Goal: Find specific page/section: Find specific page/section

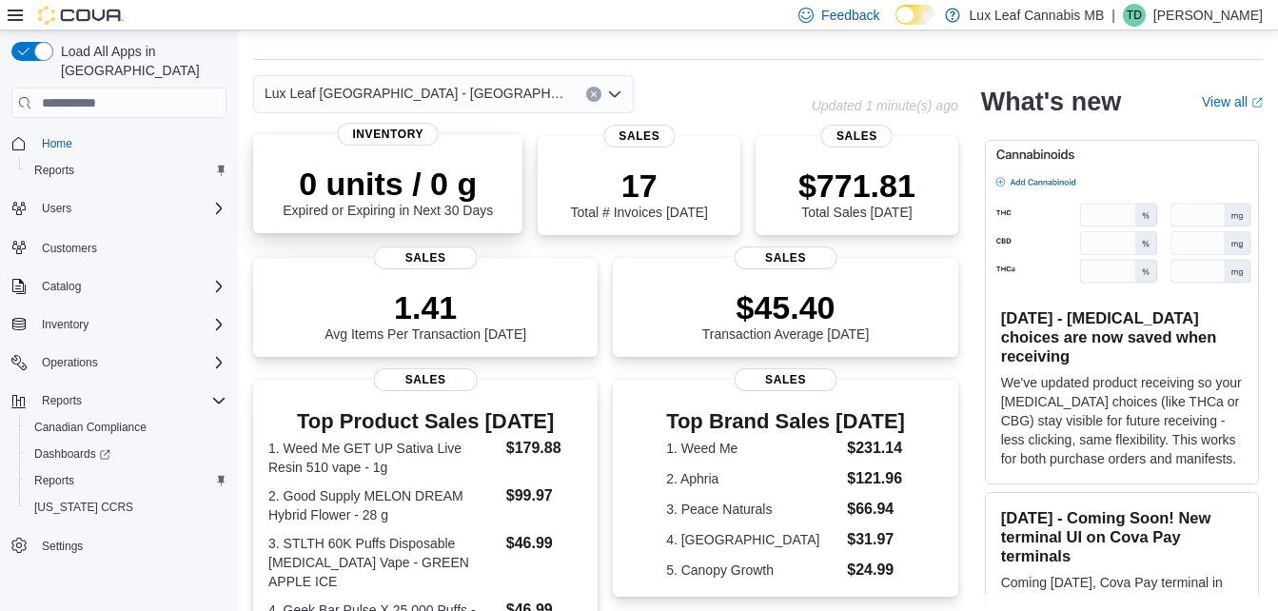
scroll to position [46, 0]
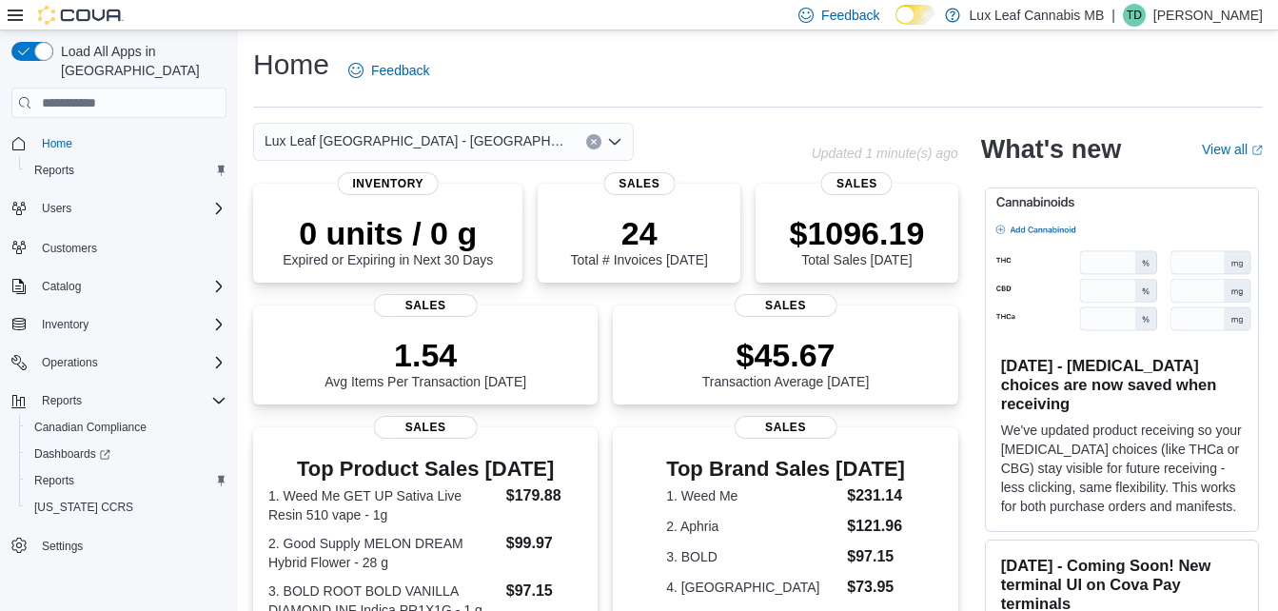
click at [523, 144] on div "Lux Leaf [GEOGRAPHIC_DATA] - [GEOGRAPHIC_DATA]" at bounding box center [443, 142] width 381 height 38
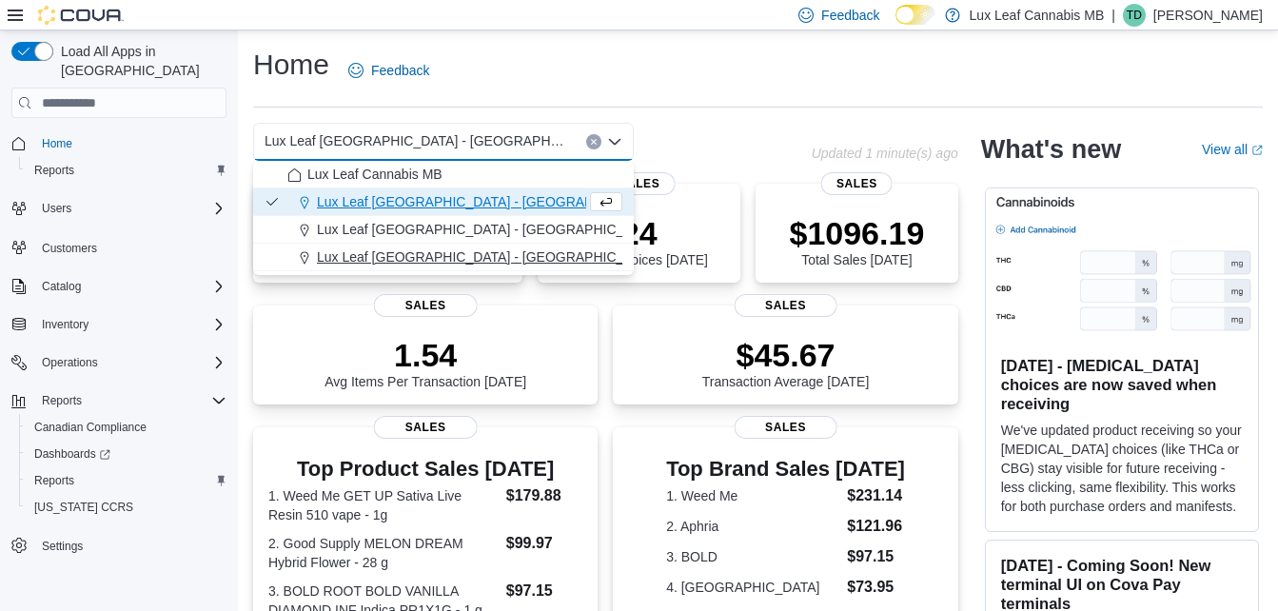
click at [477, 248] on span "Lux Leaf [GEOGRAPHIC_DATA] - [GEOGRAPHIC_DATA][PERSON_NAME]" at bounding box center [544, 256] width 454 height 19
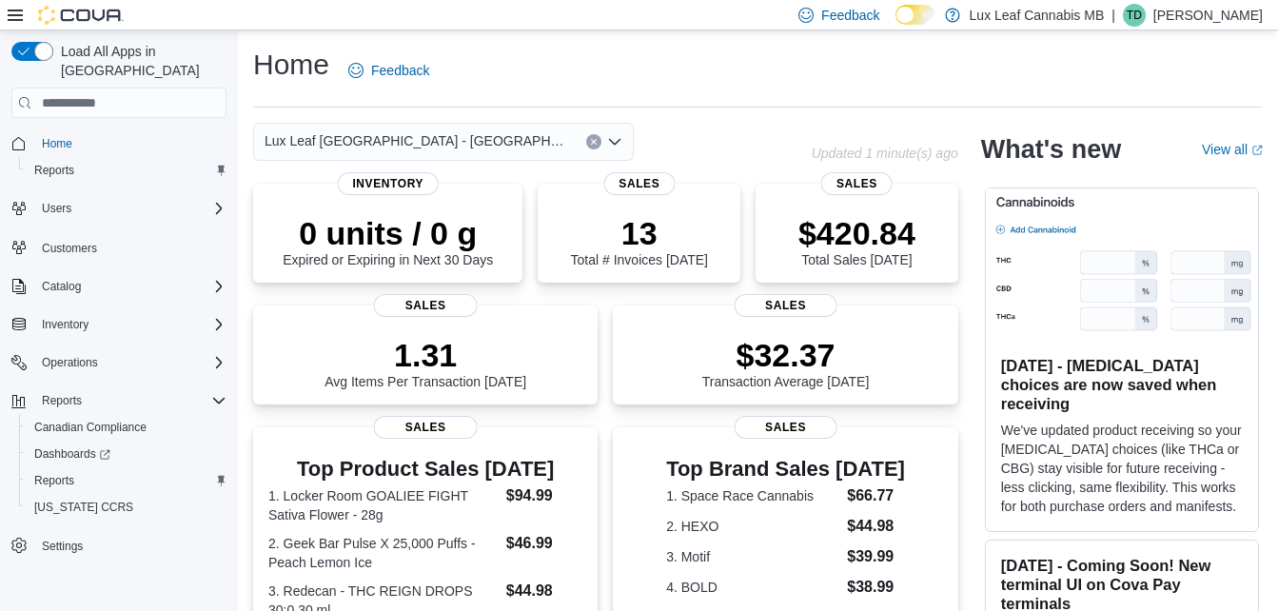
click at [506, 145] on div "Lux Leaf [GEOGRAPHIC_DATA] - St. [PERSON_NAME] box. Selected. Lux Leaf Winnipeg…" at bounding box center [443, 142] width 381 height 38
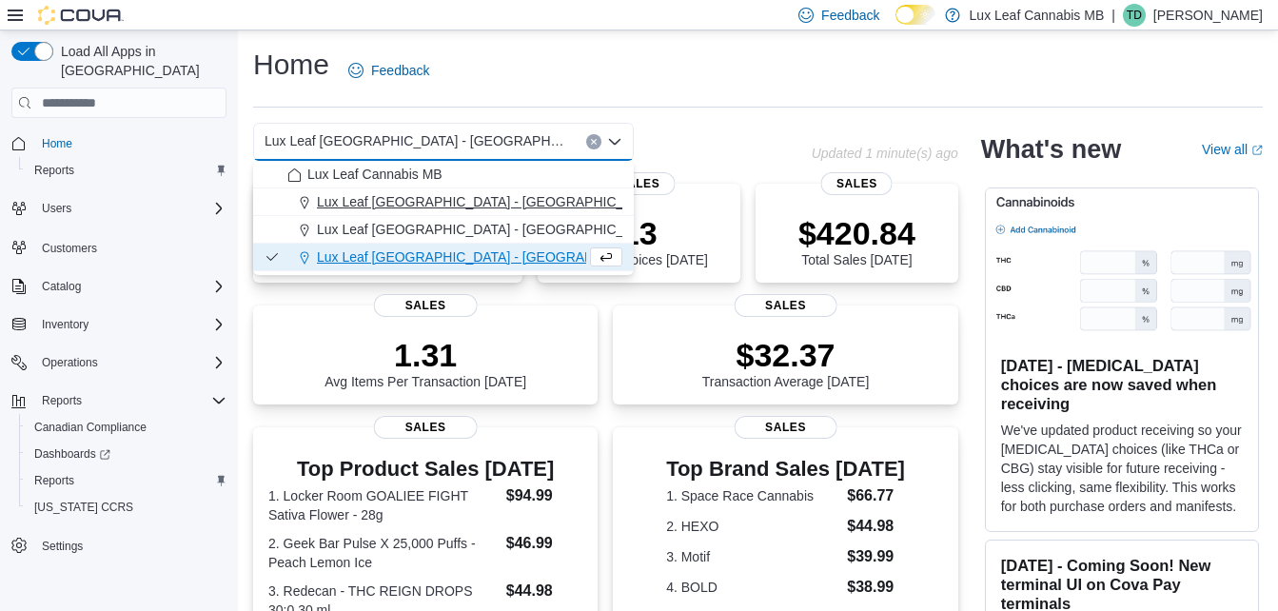
click at [490, 201] on span "Lux Leaf [GEOGRAPHIC_DATA] - [GEOGRAPHIC_DATA]" at bounding box center [489, 201] width 345 height 19
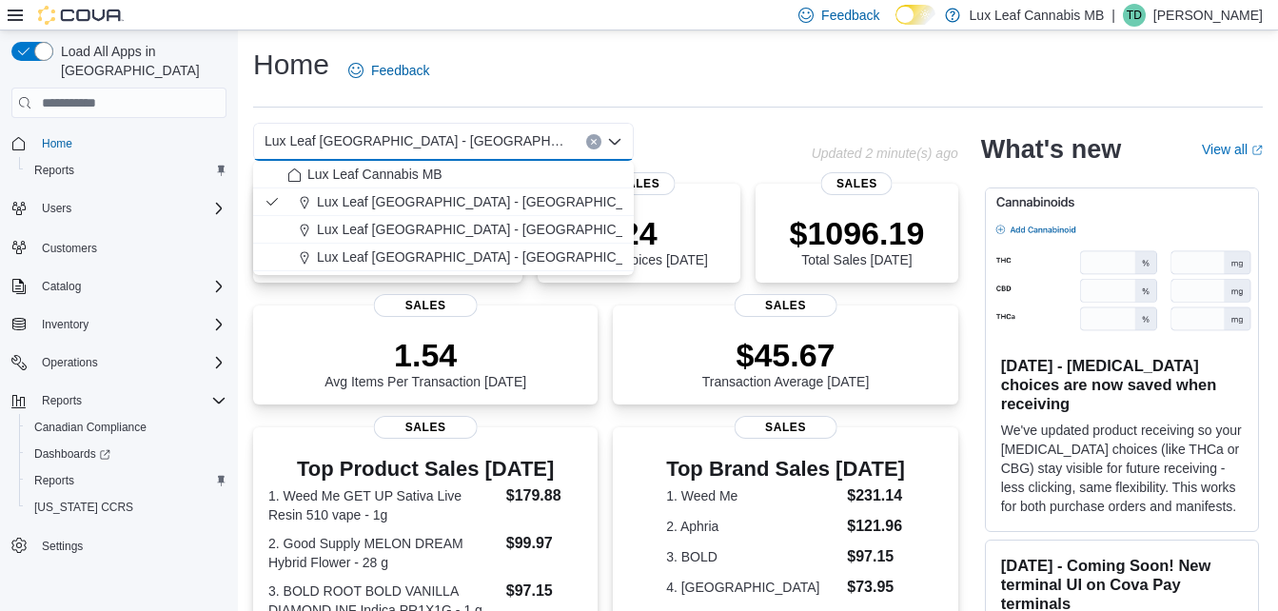
click at [767, 77] on div "Home Feedback" at bounding box center [758, 70] width 1010 height 49
